Goal: Navigation & Orientation: Find specific page/section

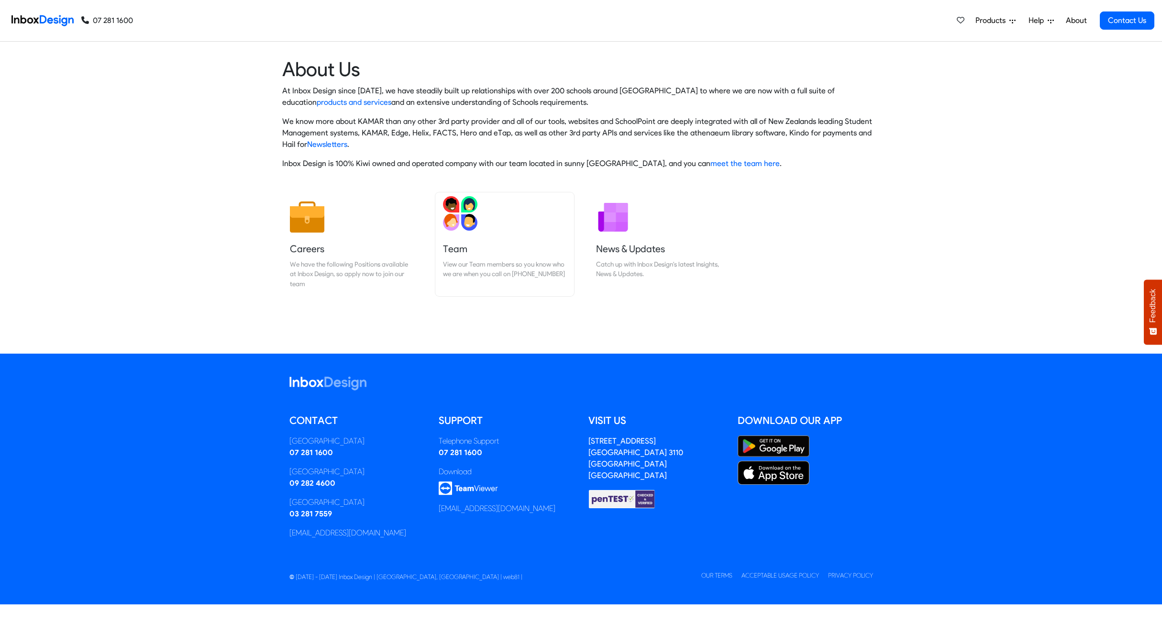
click at [472, 240] on link "Team View our Team members so you know who we are when you call on [PHONE_NUMBE…" at bounding box center [504, 244] width 139 height 104
